Goal: Find specific page/section: Find specific page/section

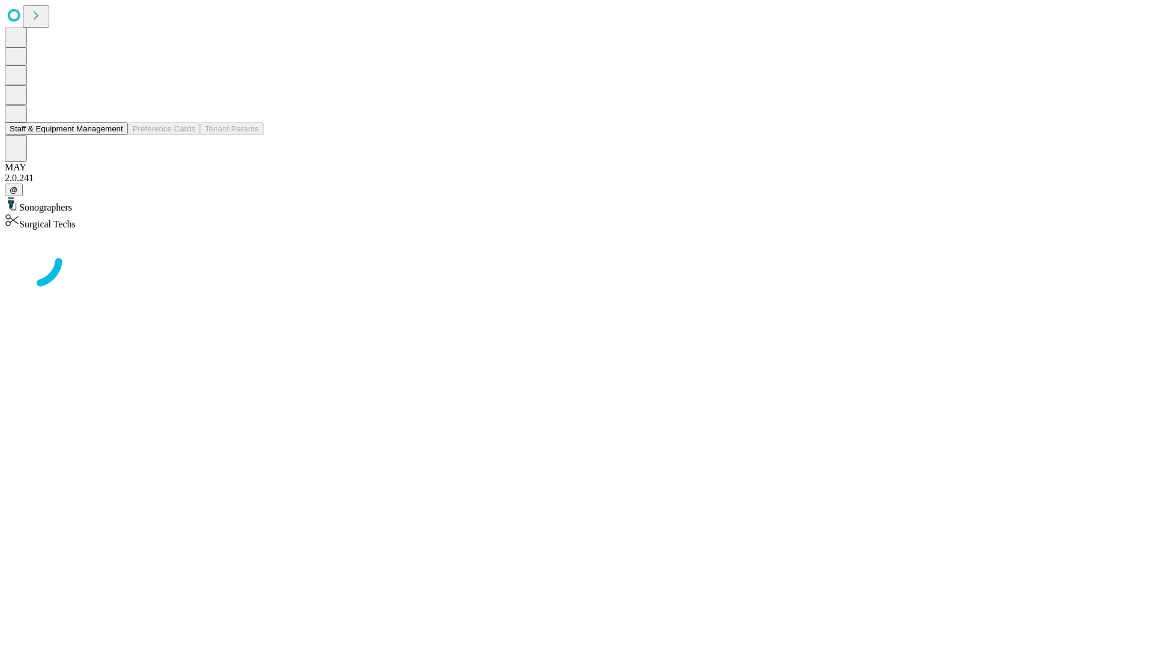
click at [115, 135] on button "Staff & Equipment Management" at bounding box center [66, 128] width 123 height 13
